Goal: Task Accomplishment & Management: Manage account settings

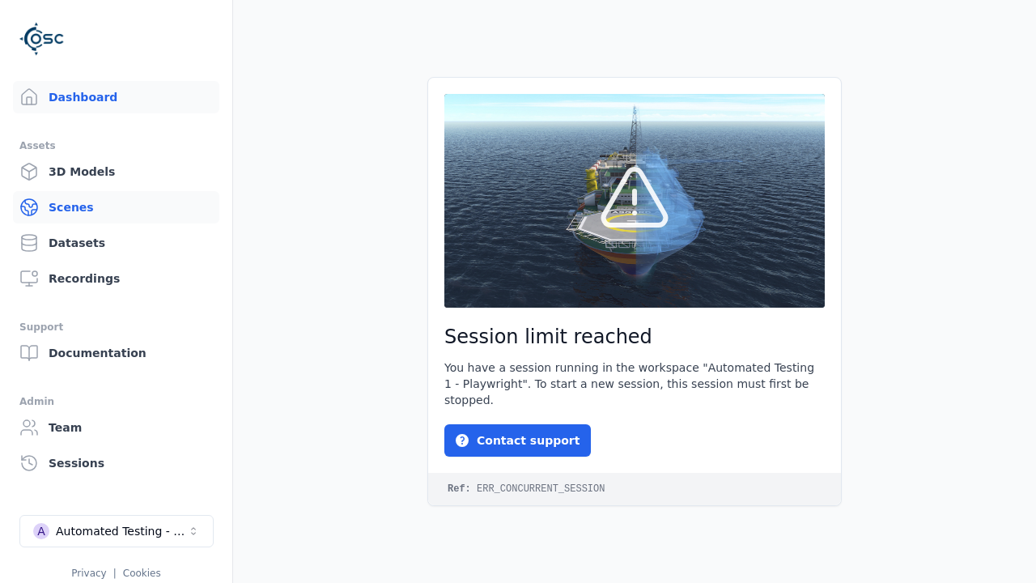
click at [116, 207] on link "Scenes" at bounding box center [116, 207] width 206 height 32
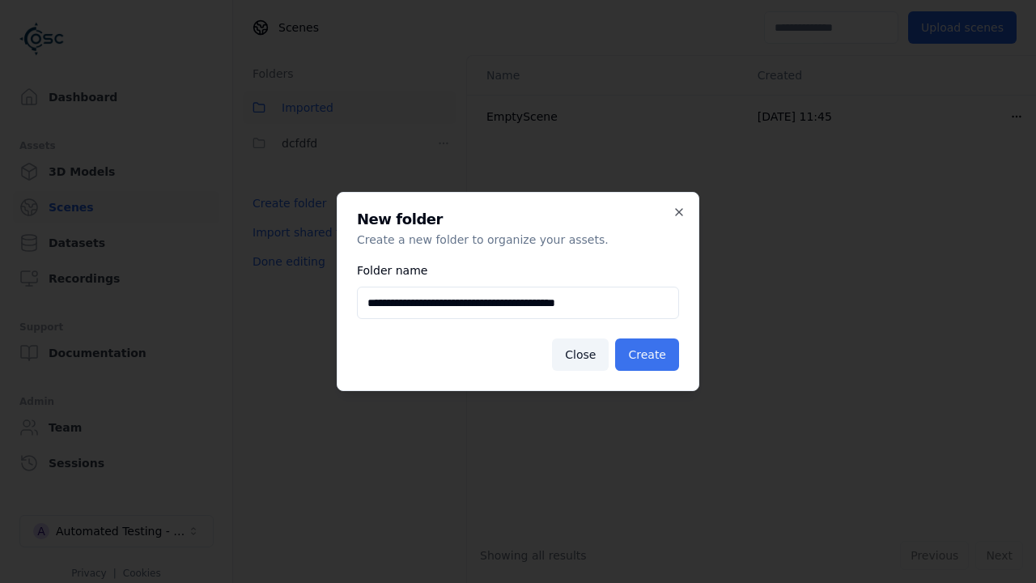
type input "**********"
click at [647, 355] on button "Create" at bounding box center [647, 354] width 64 height 32
click at [288, 262] on button "Done editing" at bounding box center [289, 261] width 92 height 29
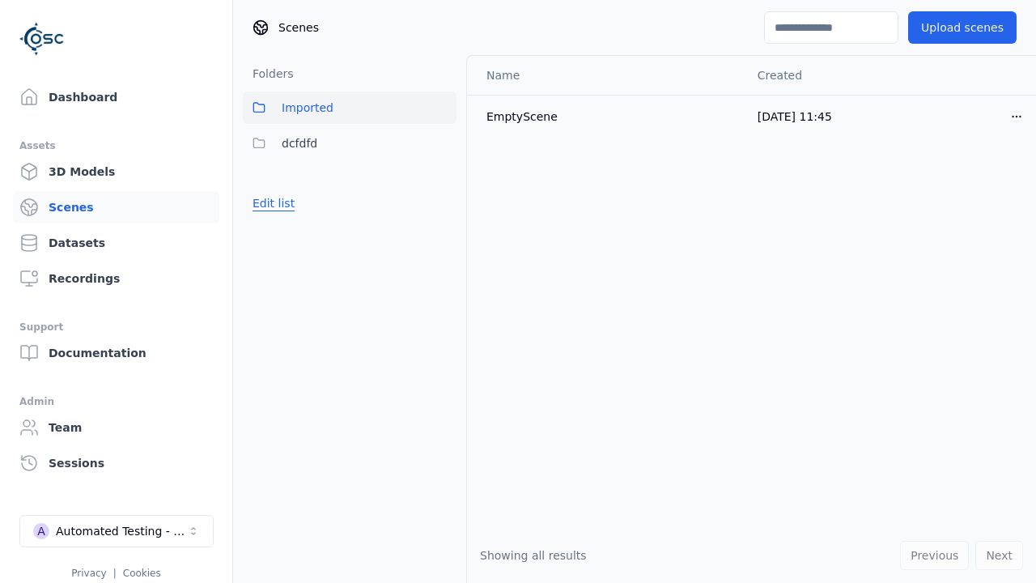
click at [274, 218] on button "Edit list" at bounding box center [274, 203] width 62 height 29
click at [444, 179] on html "Dashboard Assets 3D Models Scenes Datasets Recordings Support Documentation Adm…" at bounding box center [518, 291] width 1036 height 583
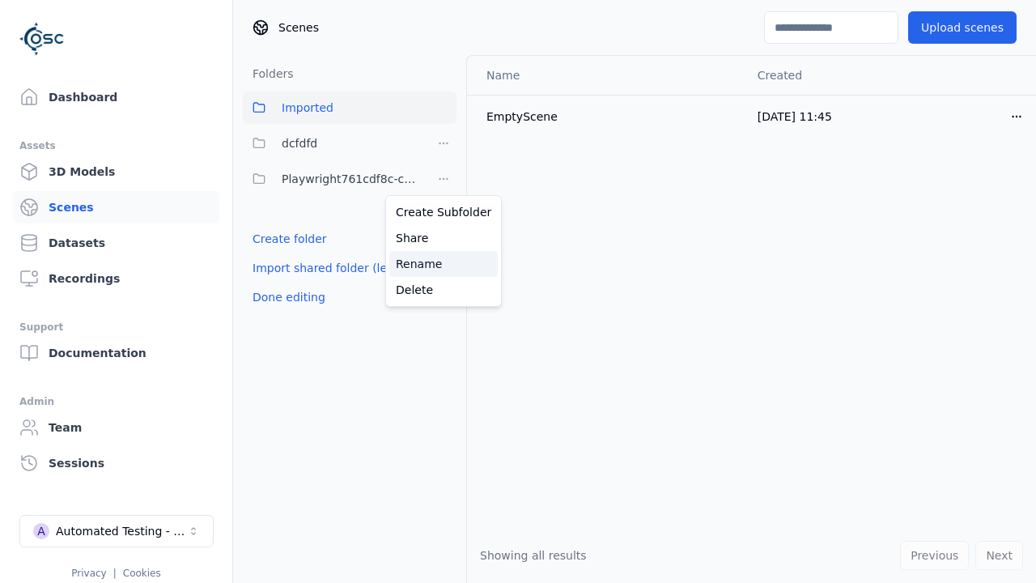
click at [444, 264] on div "Rename" at bounding box center [443, 264] width 108 height 26
